Goal: Information Seeking & Learning: Understand process/instructions

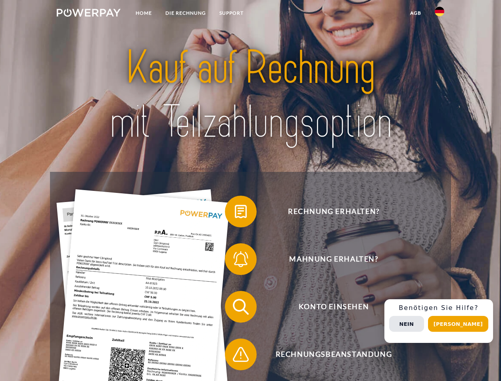
click at [89, 14] on img at bounding box center [89, 13] width 64 height 8
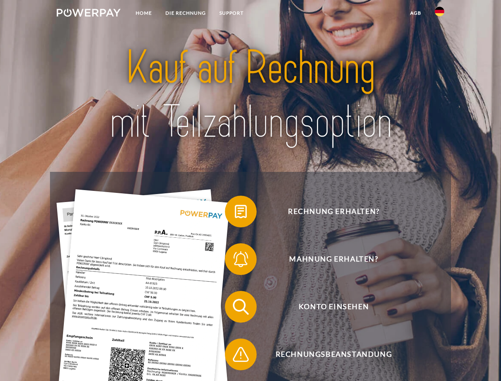
click at [440, 14] on img at bounding box center [440, 12] width 10 height 10
click at [416, 13] on link "agb" at bounding box center [416, 13] width 25 height 14
click at [235, 213] on span at bounding box center [229, 212] width 40 height 40
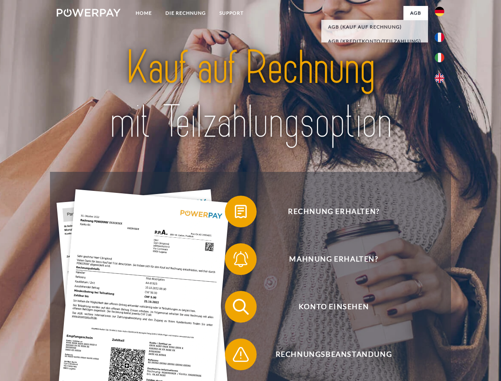
click at [235, 261] on span at bounding box center [229, 259] width 40 height 40
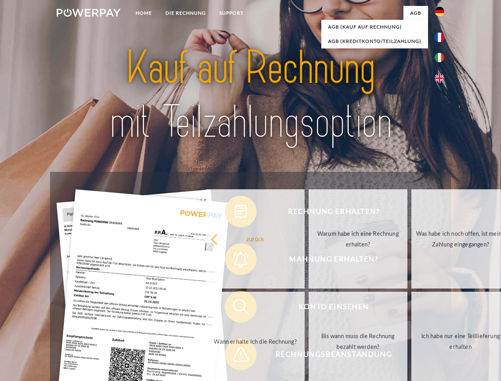
click at [309, 308] on link "Bis wann muss die Rechnung bezahlt werden?" at bounding box center [358, 341] width 99 height 99
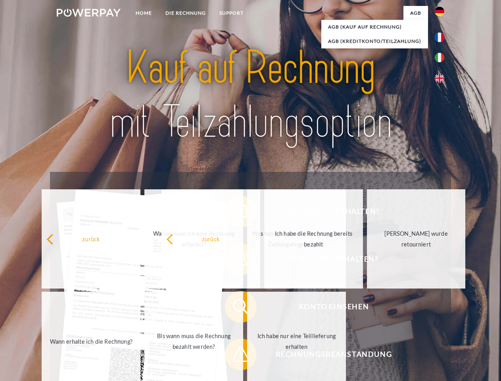
click at [235, 356] on span at bounding box center [229, 355] width 40 height 40
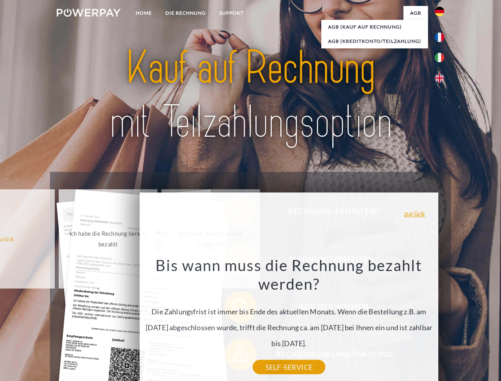
click at [442, 321] on div "Rechnung erhalten? Mahnung erhalten? Konto einsehen" at bounding box center [250, 331] width 401 height 318
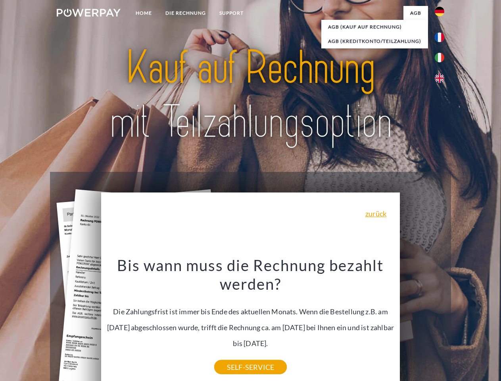
click at [422, 323] on span "Konto einsehen" at bounding box center [334, 307] width 195 height 32
click at [461, 324] on header "Home DIE RECHNUNG SUPPORT" at bounding box center [250, 274] width 501 height 548
